Goal: Find contact information: Obtain details needed to contact an individual or organization

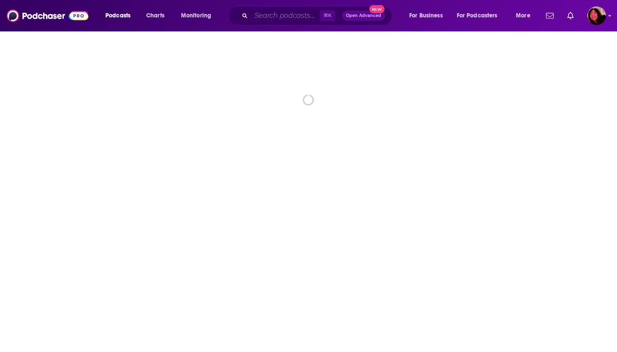
click at [297, 17] on input "Search podcasts, credits, & more..." at bounding box center [285, 16] width 68 height 14
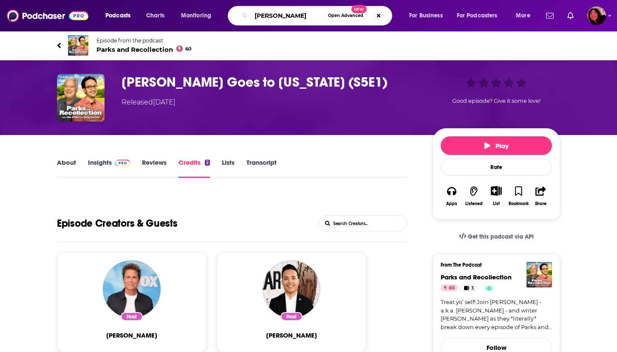
type input "[PERSON_NAME]"
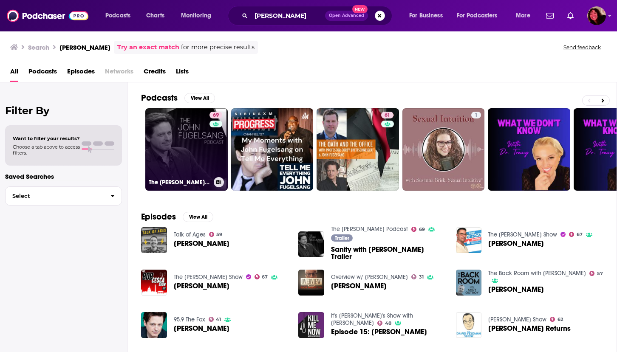
click at [181, 149] on link "69 The [PERSON_NAME] Podcast" at bounding box center [186, 149] width 82 height 82
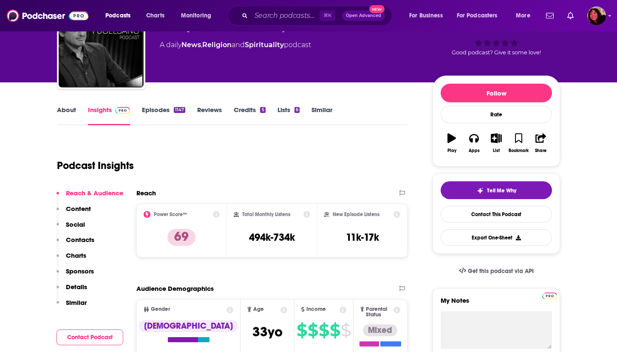
scroll to position [89, 0]
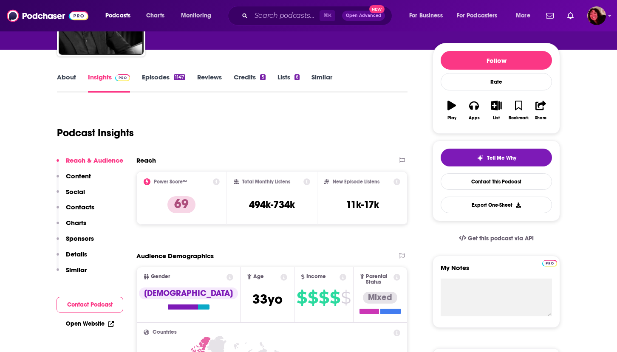
click at [96, 206] on div "Reach & Audience Content Social Contacts Charts Sponsors Details Similar" at bounding box center [90, 218] width 67 height 125
click at [90, 206] on p "Contacts" at bounding box center [80, 207] width 28 height 8
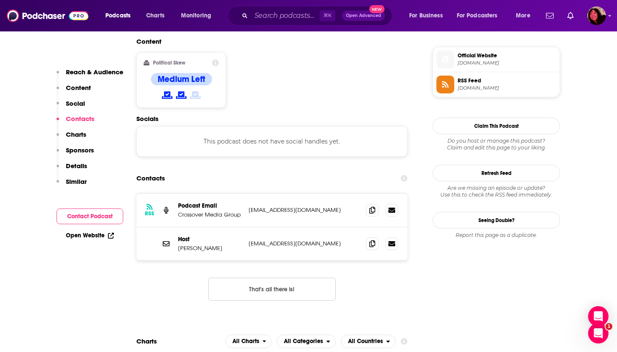
scroll to position [0, 0]
click at [371, 240] on icon at bounding box center [372, 243] width 6 height 7
click at [373, 240] on icon at bounding box center [372, 243] width 6 height 7
